Goal: Task Accomplishment & Management: Complete application form

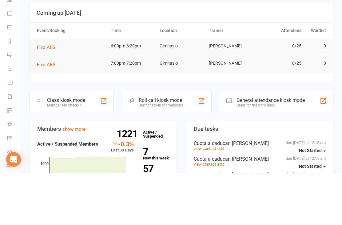
scroll to position [129, 0]
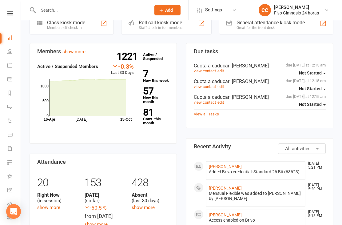
click at [242, 169] on link "[PERSON_NAME]" at bounding box center [225, 166] width 33 height 5
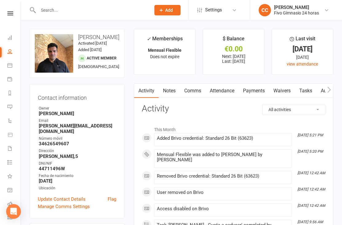
click at [279, 93] on link "Waivers" at bounding box center [282, 91] width 26 height 14
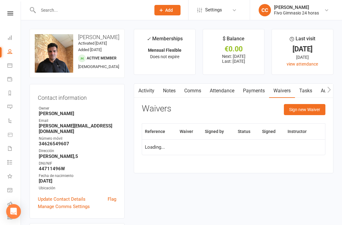
scroll to position [20, 0]
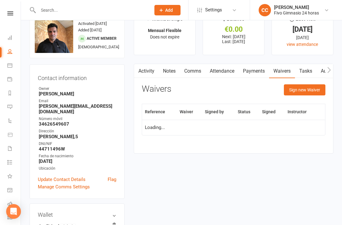
click at [302, 90] on button "Sign new Waiver" at bounding box center [304, 89] width 41 height 11
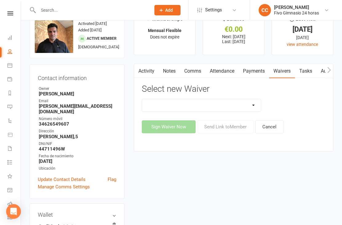
click at [227, 101] on select "Actualización De Datos De Pago Alta Online Certificación Finalización Contrato …" at bounding box center [201, 105] width 119 height 12
select select "1939"
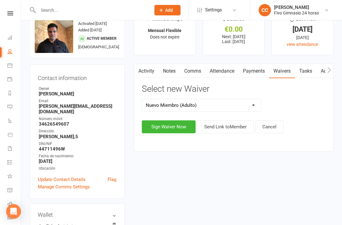
click at [162, 129] on button "Sign Waiver Now" at bounding box center [169, 126] width 54 height 13
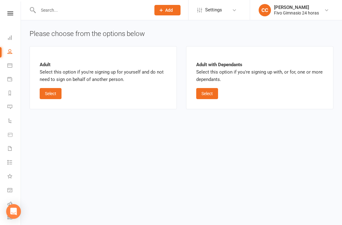
click at [53, 95] on button "Select" at bounding box center [51, 93] width 22 height 11
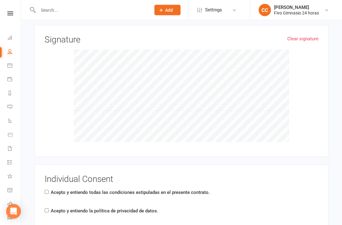
scroll to position [818, 0]
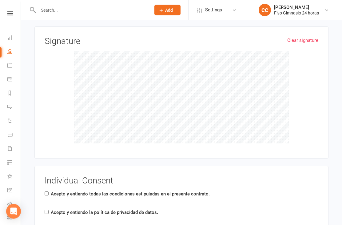
click at [53, 211] on label "Acepto y entiendo la política de privacidad de datos." at bounding box center [104, 212] width 107 height 7
click at [49, 211] on input "Acepto y entiendo la política de privacidad de datos." at bounding box center [47, 212] width 4 height 4
checkbox input "true"
click at [48, 191] on input "Acepto y entiendo todas las condiciones estipuladas en el presente contrato." at bounding box center [47, 193] width 4 height 4
checkbox input "true"
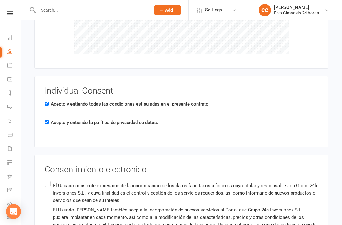
click at [49, 179] on input "El Usuario consiente expresamente la incorporación de los datos facilitados a f…" at bounding box center [47, 179] width 4 height 0
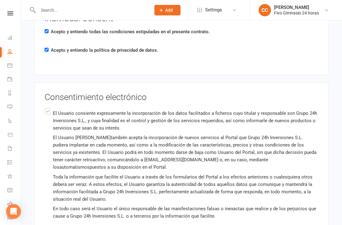
scroll to position [1016, 0]
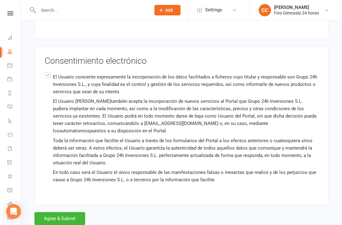
click at [61, 215] on button "Agree & Submit" at bounding box center [59, 218] width 51 height 13
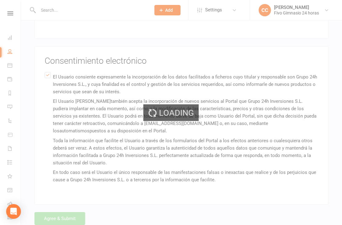
click at [64, 213] on div "Loading" at bounding box center [171, 112] width 342 height 225
